Goal: Information Seeking & Learning: Check status

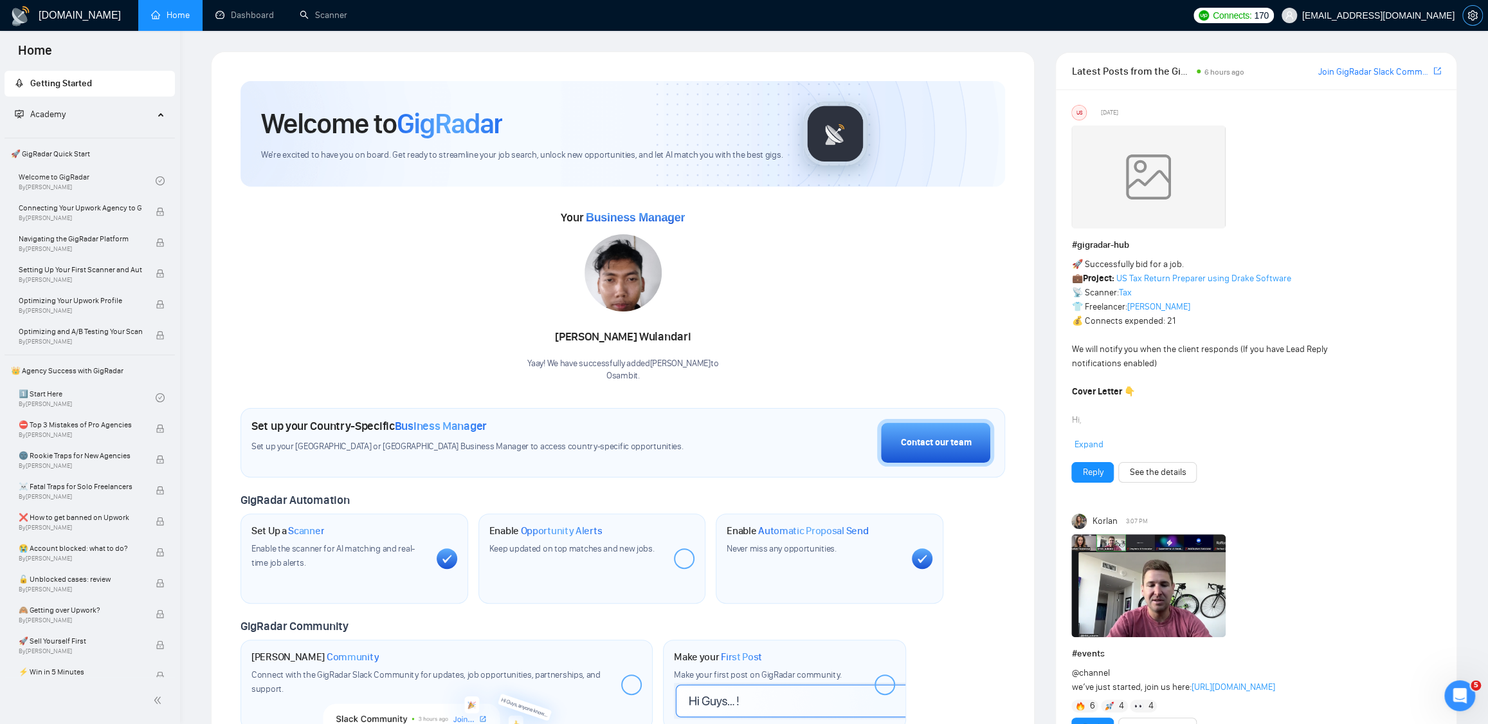
click at [1468, 16] on icon "setting" at bounding box center [1473, 15] width 10 height 10
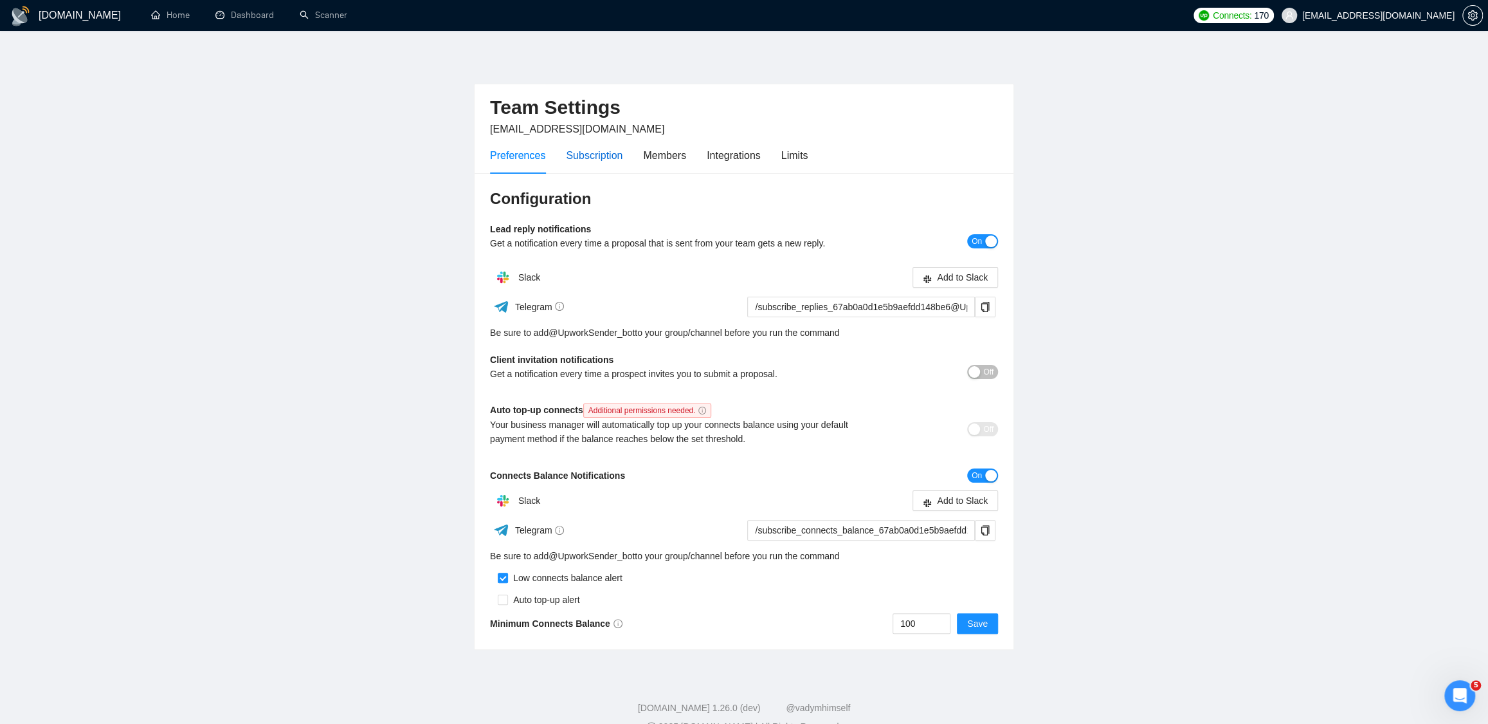
click at [583, 156] on div "Subscription" at bounding box center [594, 155] width 57 height 16
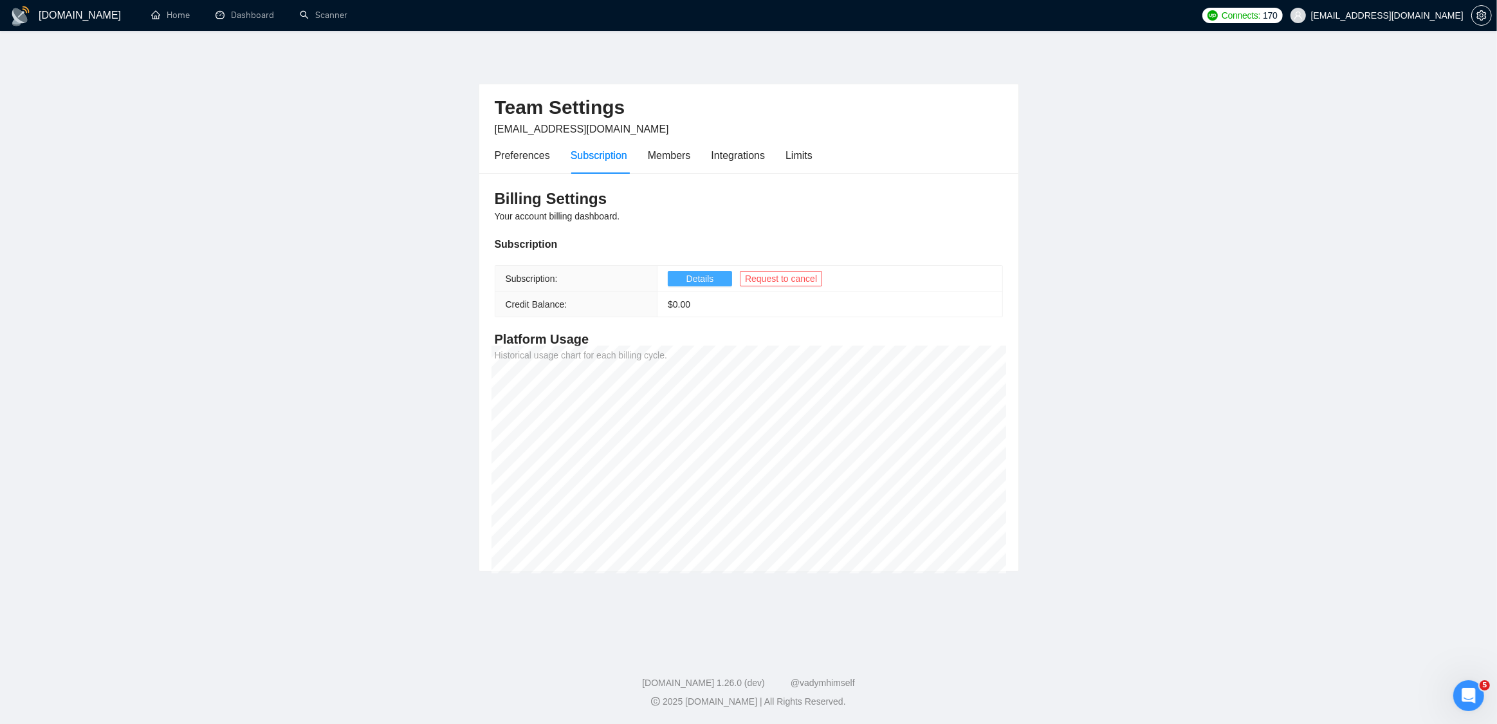
click at [677, 276] on button "Details" at bounding box center [700, 278] width 64 height 15
click at [1471, 686] on div "Open Intercom Messenger" at bounding box center [1466, 693] width 42 height 42
click at [1472, 697] on icon "Open Intercom Messenger" at bounding box center [1468, 695] width 17 height 17
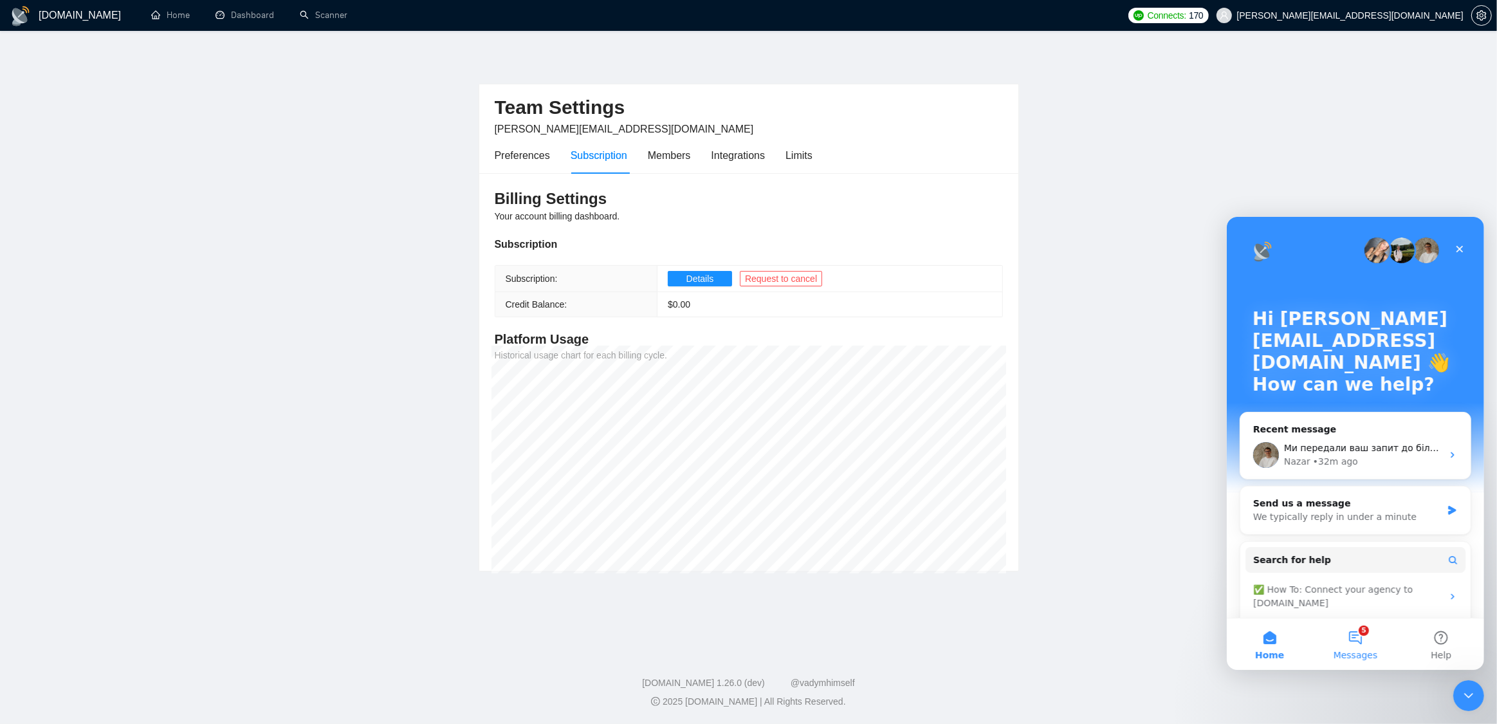
click at [1359, 637] on button "5 Messages" at bounding box center [1354, 642] width 86 height 51
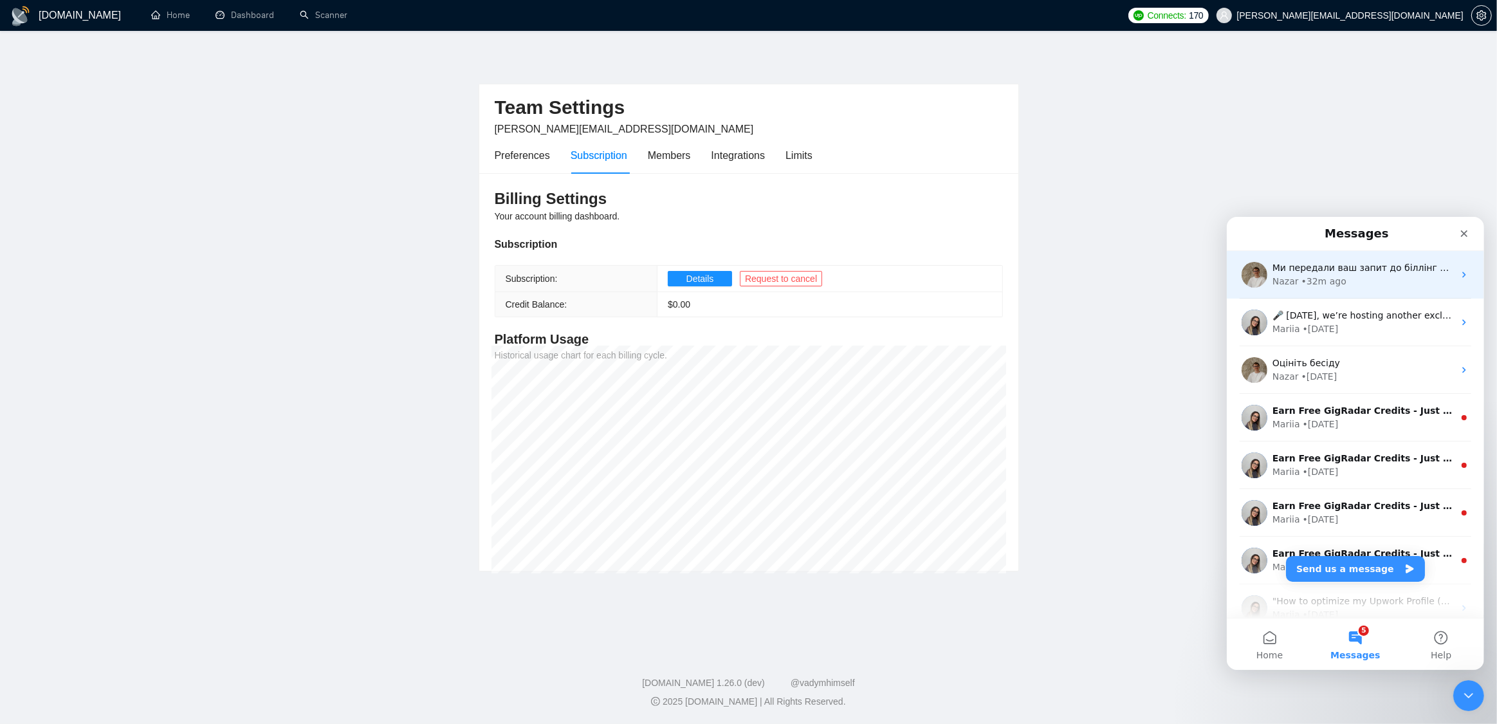
click at [1340, 269] on span "Ми передали ваш запит до біллінг тіми, на разі очікуємо від них апдейт, дякуємо…" at bounding box center [1508, 267] width 475 height 10
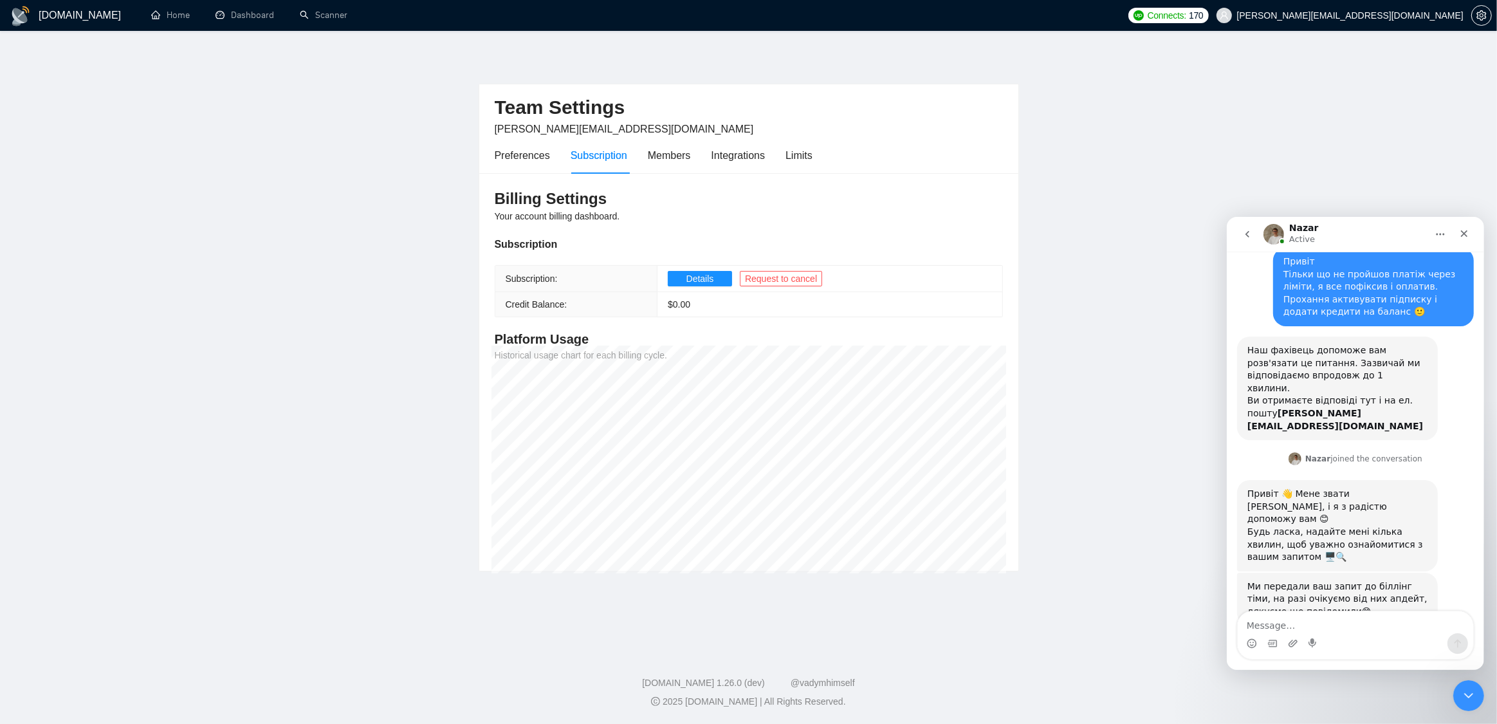
scroll to position [46, 0]
click at [1421, 522] on div "Будь ласка, надайте мені кілька хвилин, щоб уважно ознайомитися з вашим запитом…" at bounding box center [1336, 541] width 180 height 38
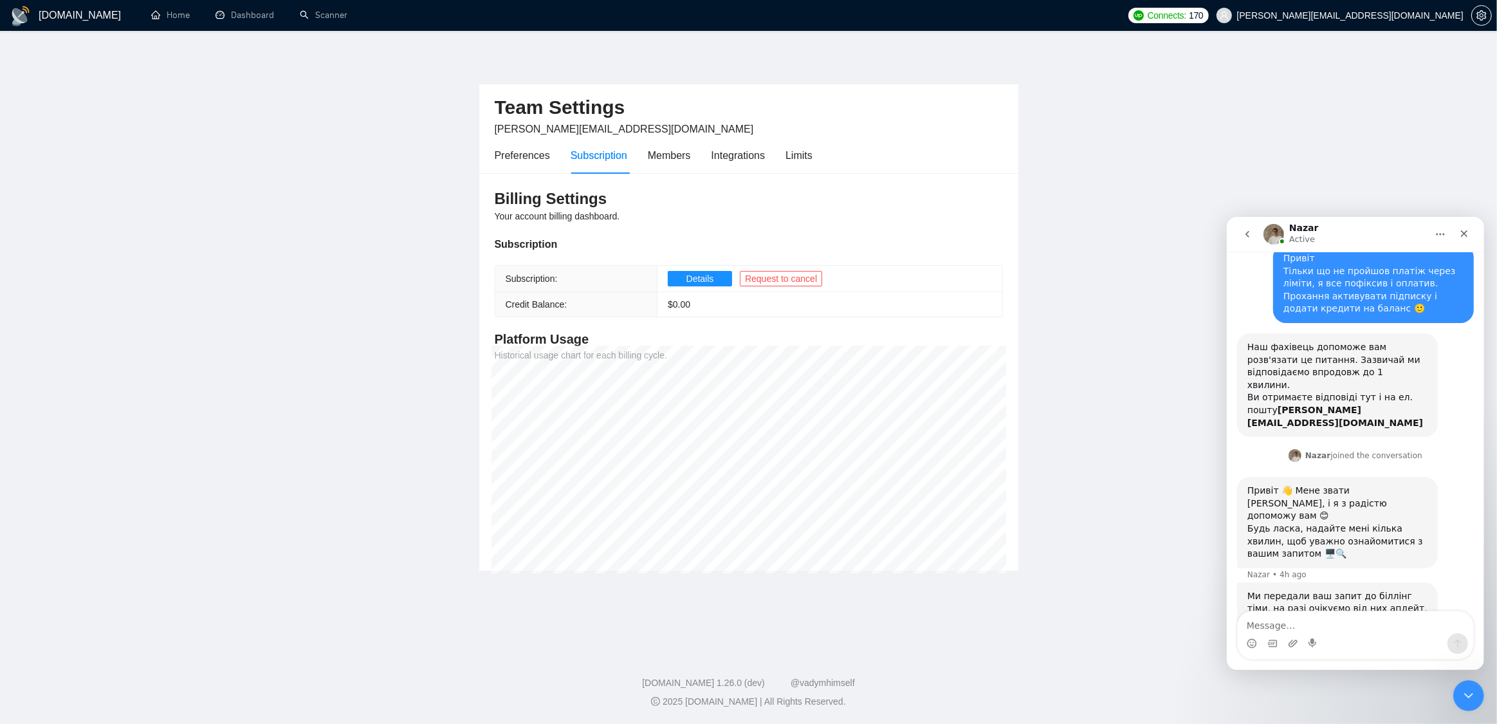
scroll to position [59, 0]
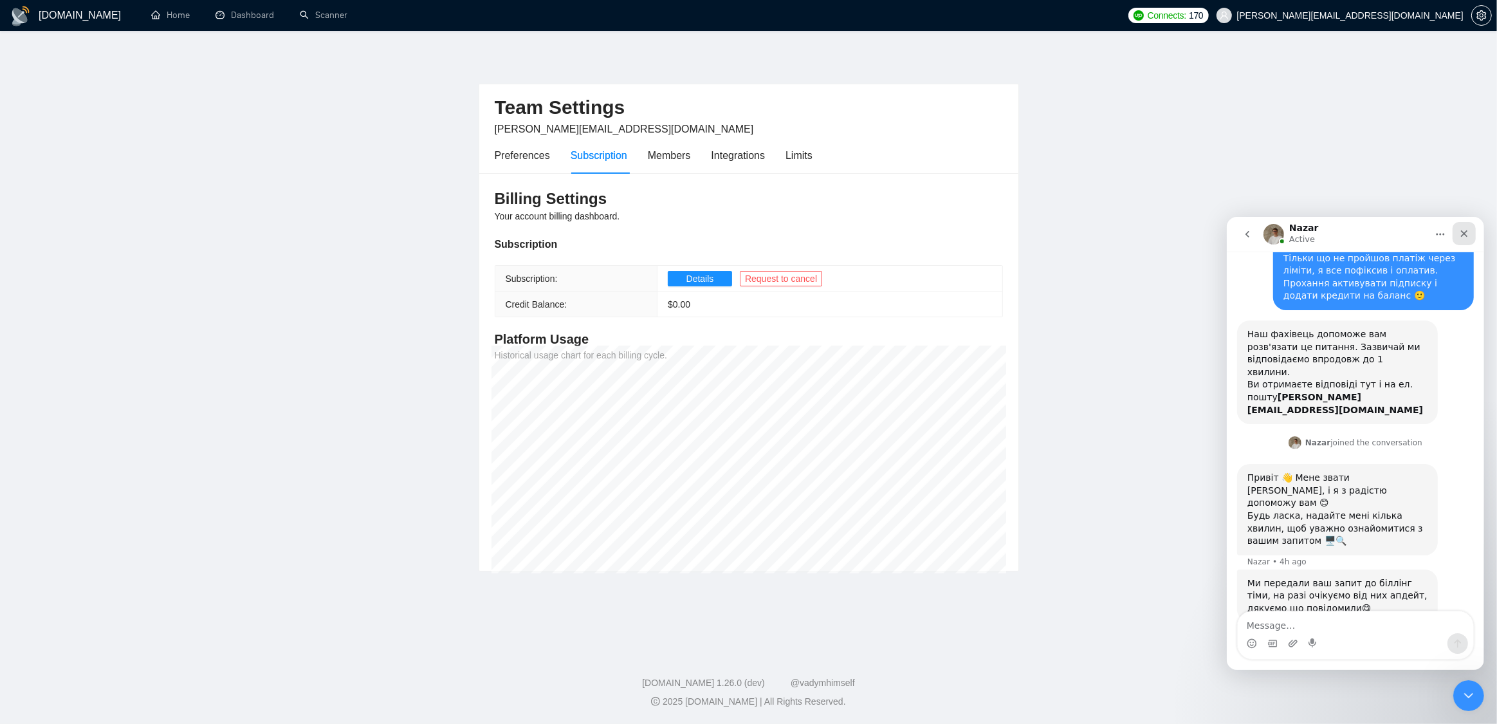
click at [1464, 235] on icon "Close" at bounding box center [1463, 233] width 10 height 10
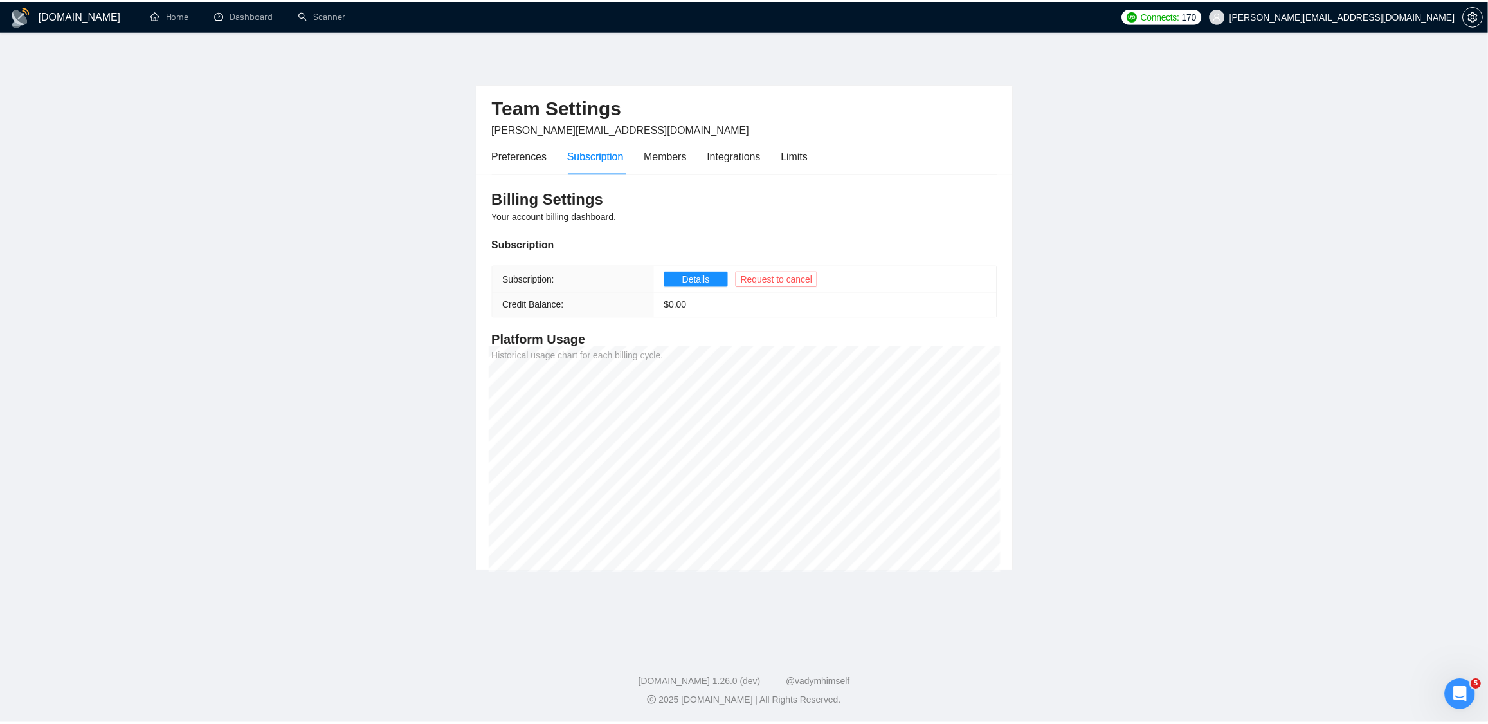
scroll to position [46, 0]
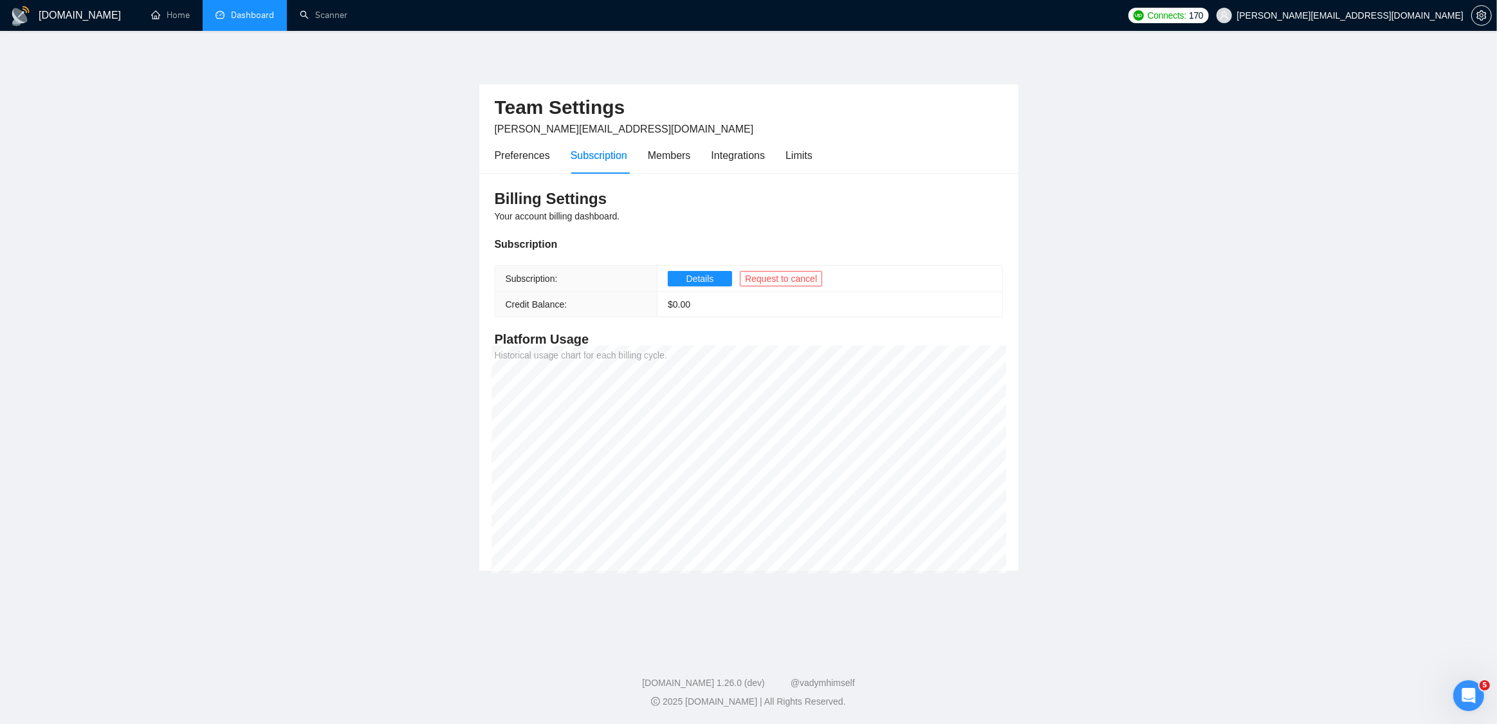
click at [264, 13] on link "Dashboard" at bounding box center [244, 15] width 59 height 11
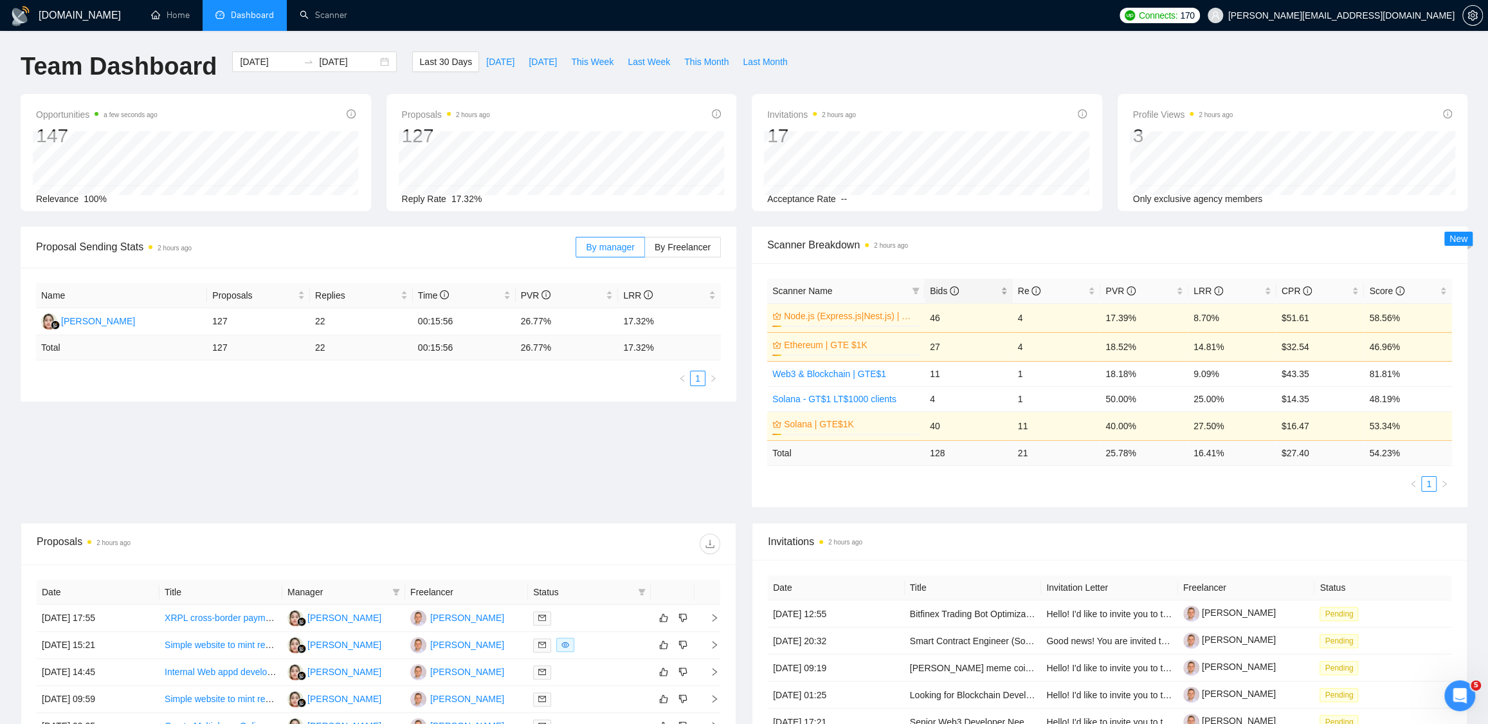
click at [942, 286] on span "Bids" at bounding box center [944, 291] width 29 height 10
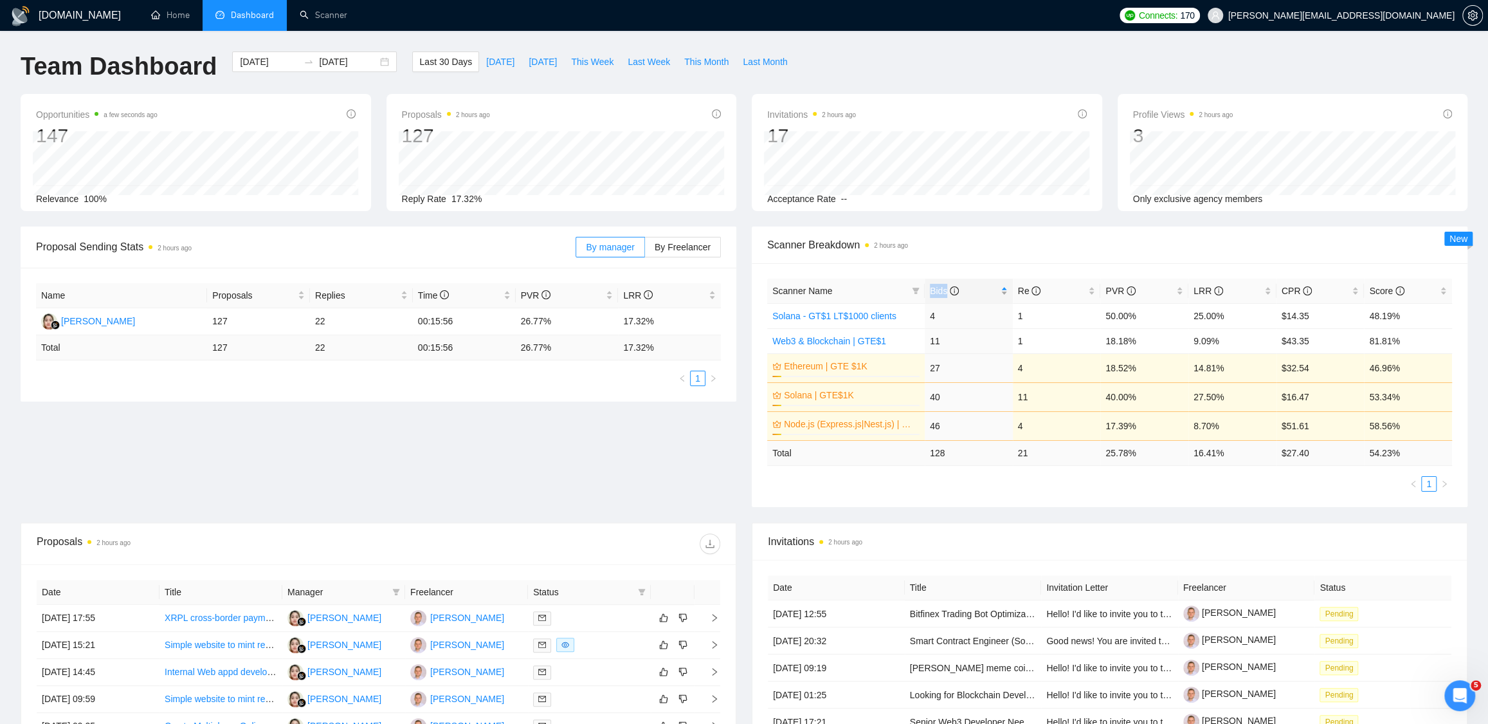
click at [942, 286] on span "Bids" at bounding box center [944, 291] width 29 height 10
